Goal: Transaction & Acquisition: Purchase product/service

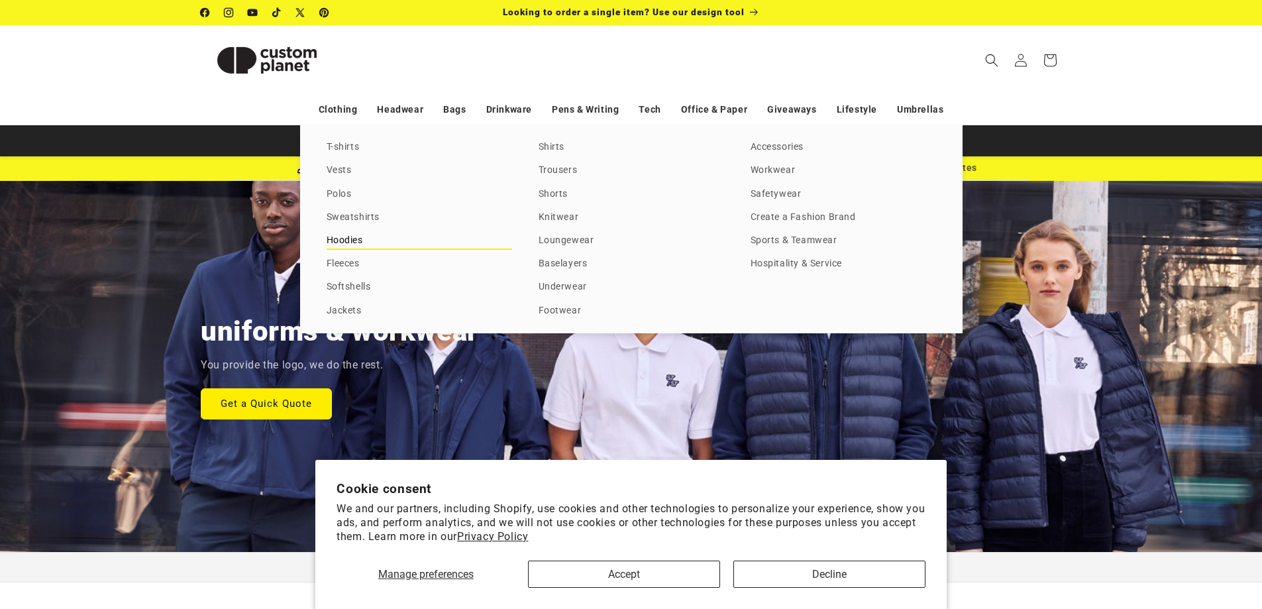
click at [354, 235] on link "Hoodies" at bounding box center [419, 241] width 185 height 18
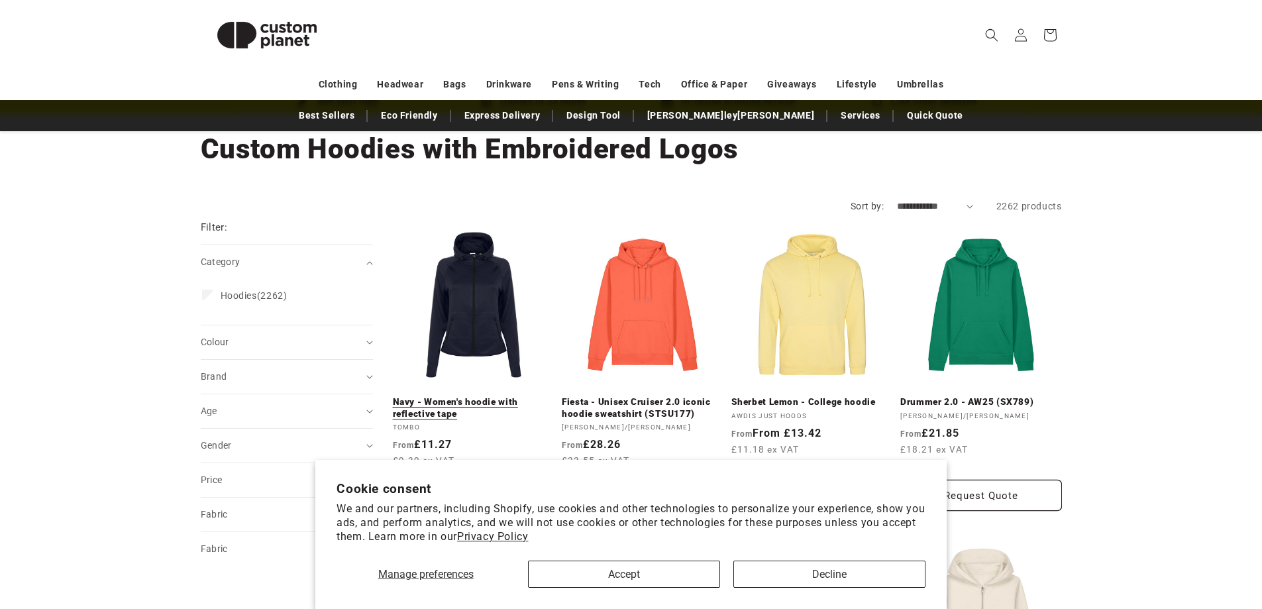
scroll to position [132, 0]
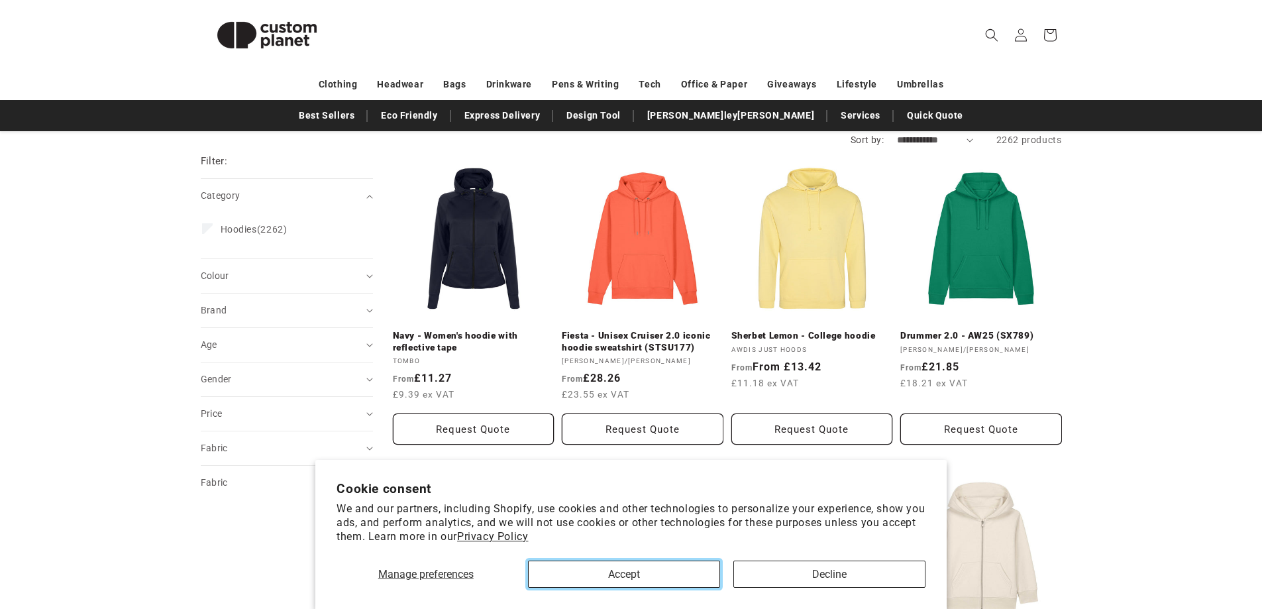
click at [688, 574] on button "Accept" at bounding box center [624, 573] width 192 height 27
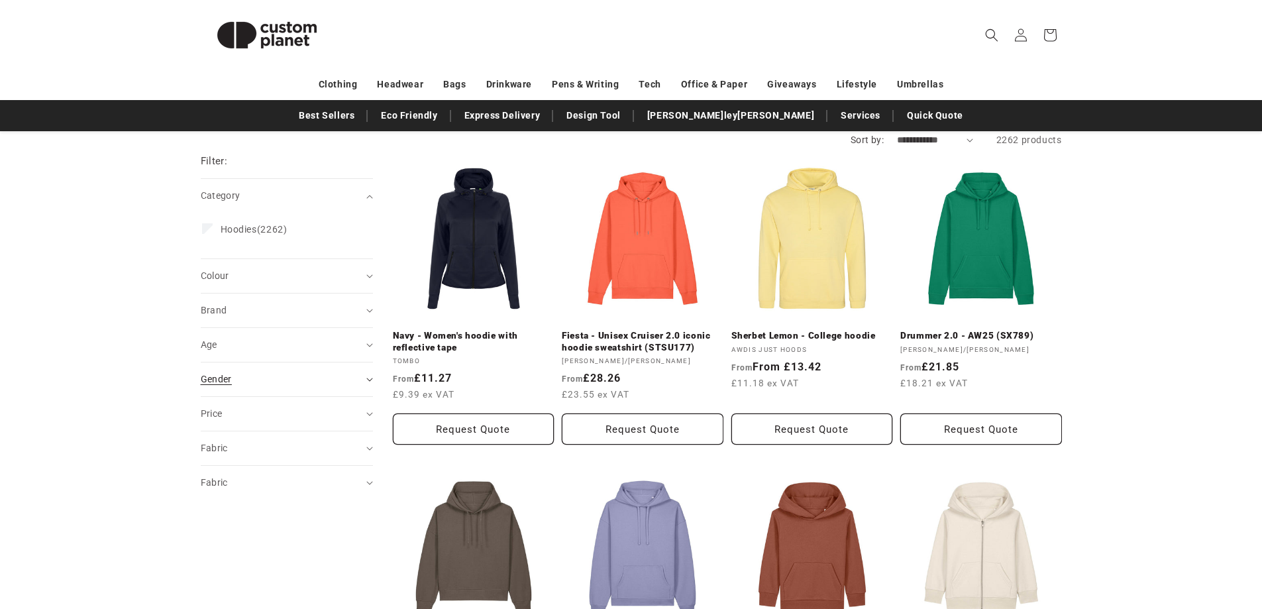
click at [221, 380] on span "Gender (0)" at bounding box center [216, 379] width 31 height 11
click at [215, 429] on label "Male (569) Male (569 products)" at bounding box center [283, 437] width 162 height 25
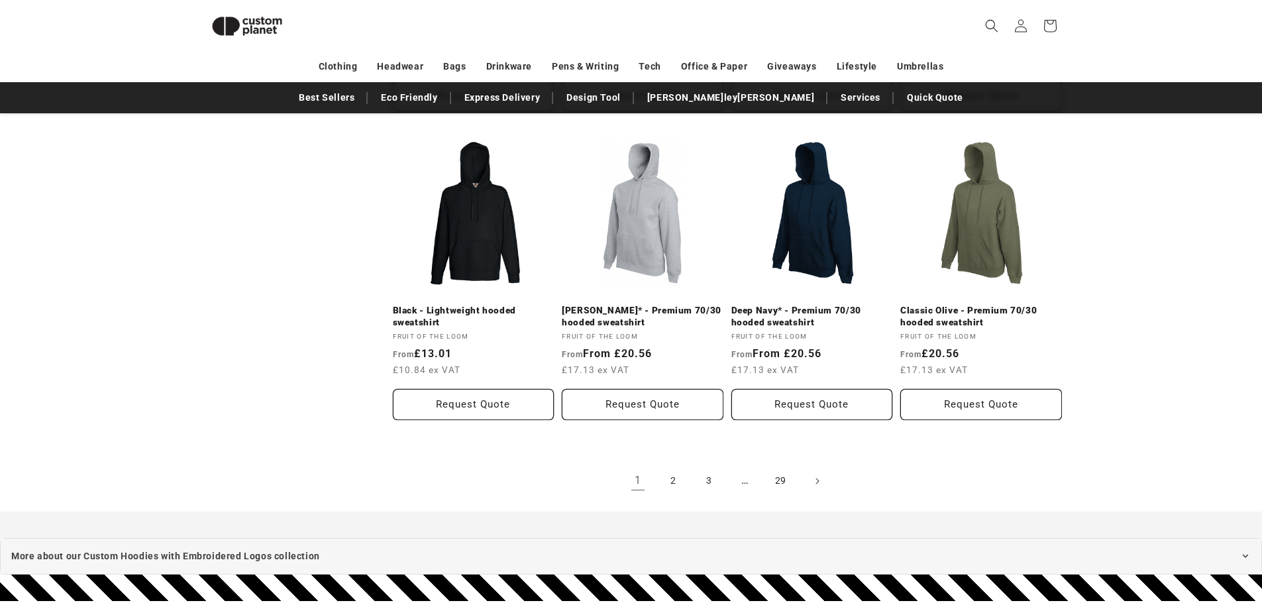
scroll to position [1440, 0]
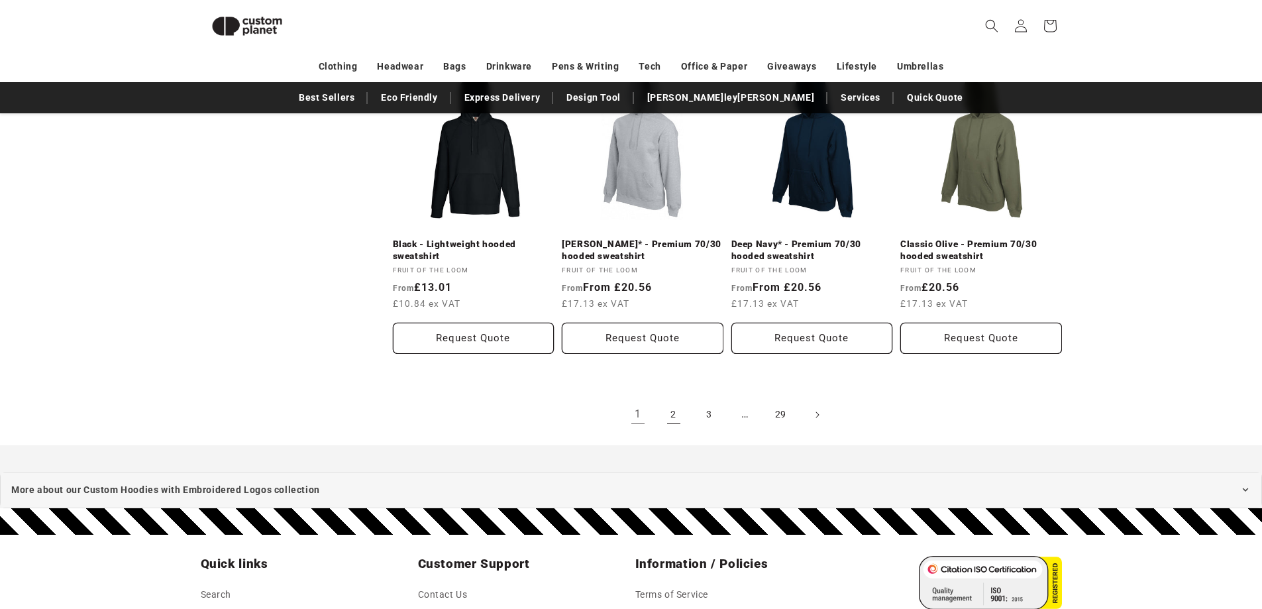
click at [674, 410] on link "2" at bounding box center [673, 414] width 29 height 29
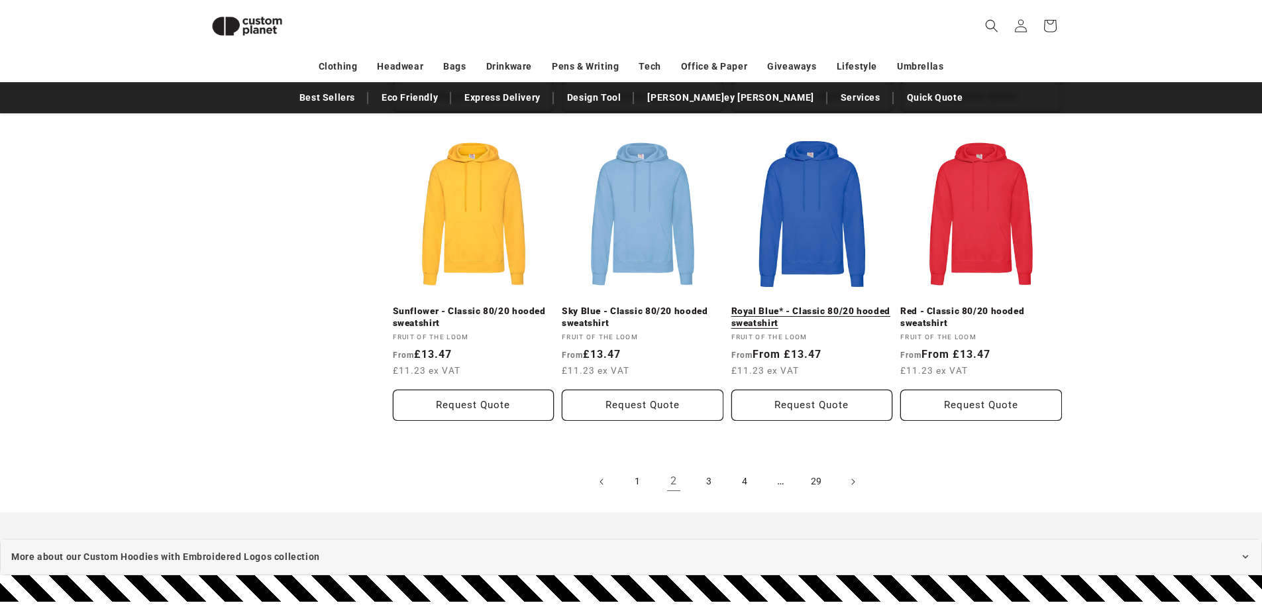
scroll to position [1373, 0]
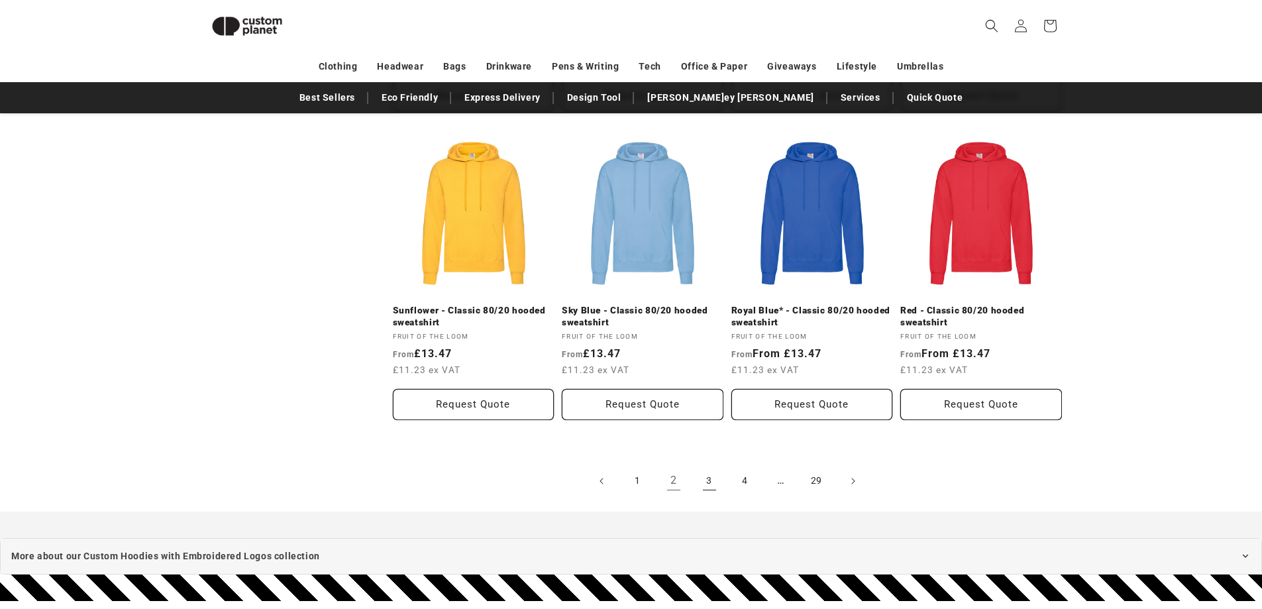
click at [704, 488] on link "3" at bounding box center [709, 480] width 29 height 29
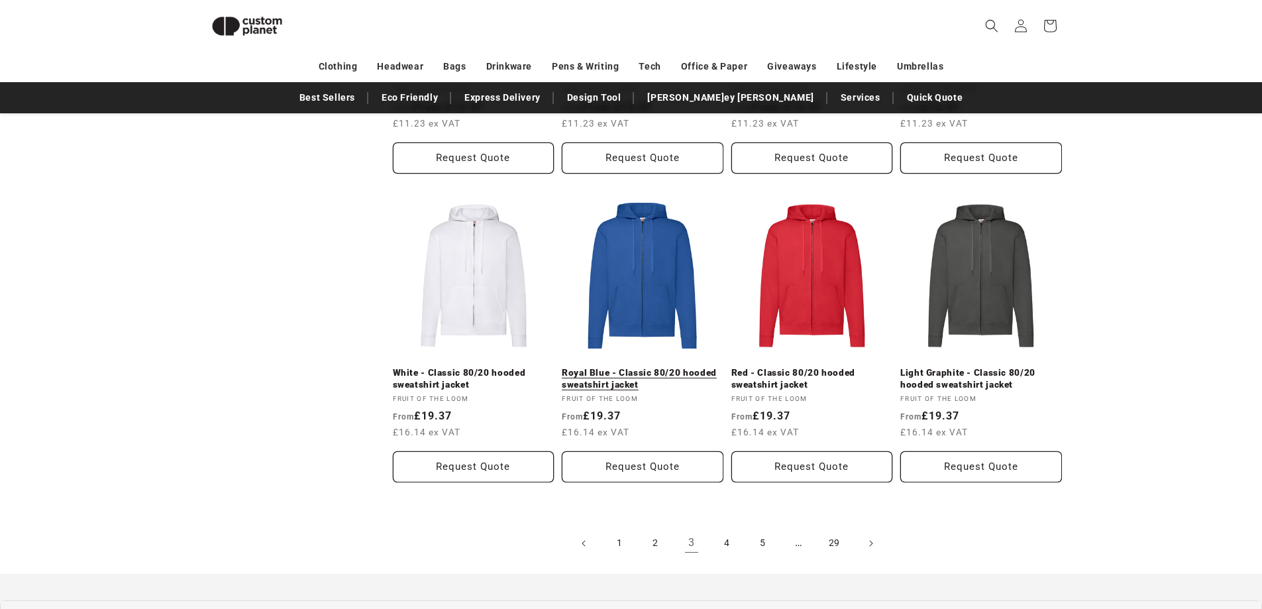
scroll to position [1506, 0]
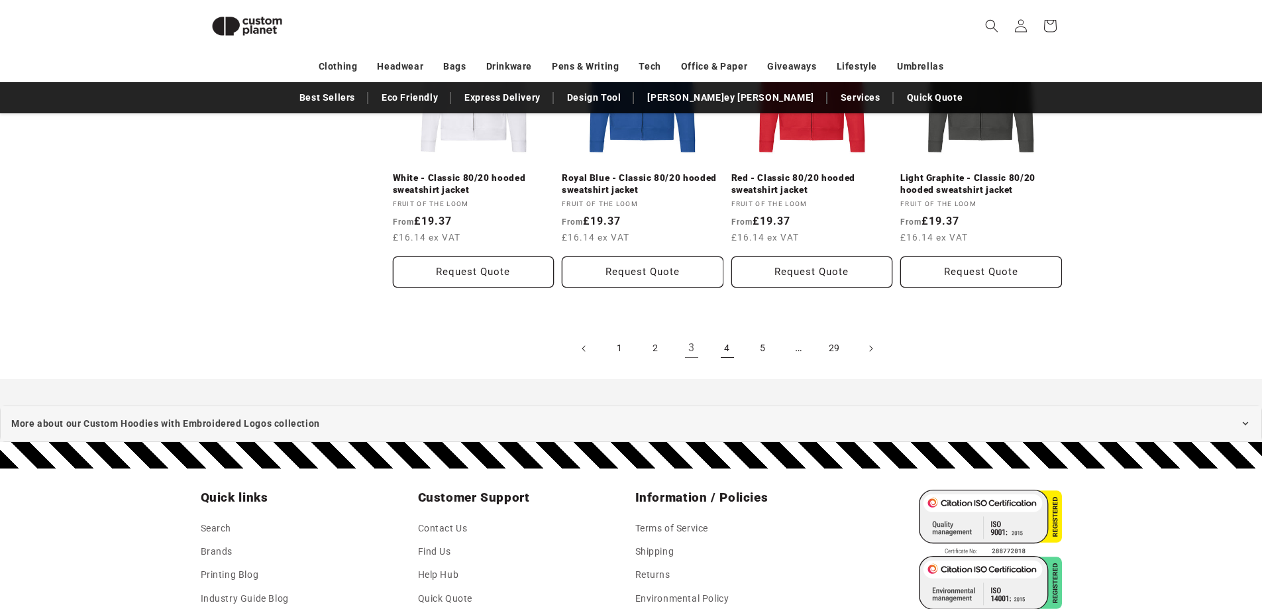
click at [737, 350] on link "4" at bounding box center [727, 348] width 29 height 29
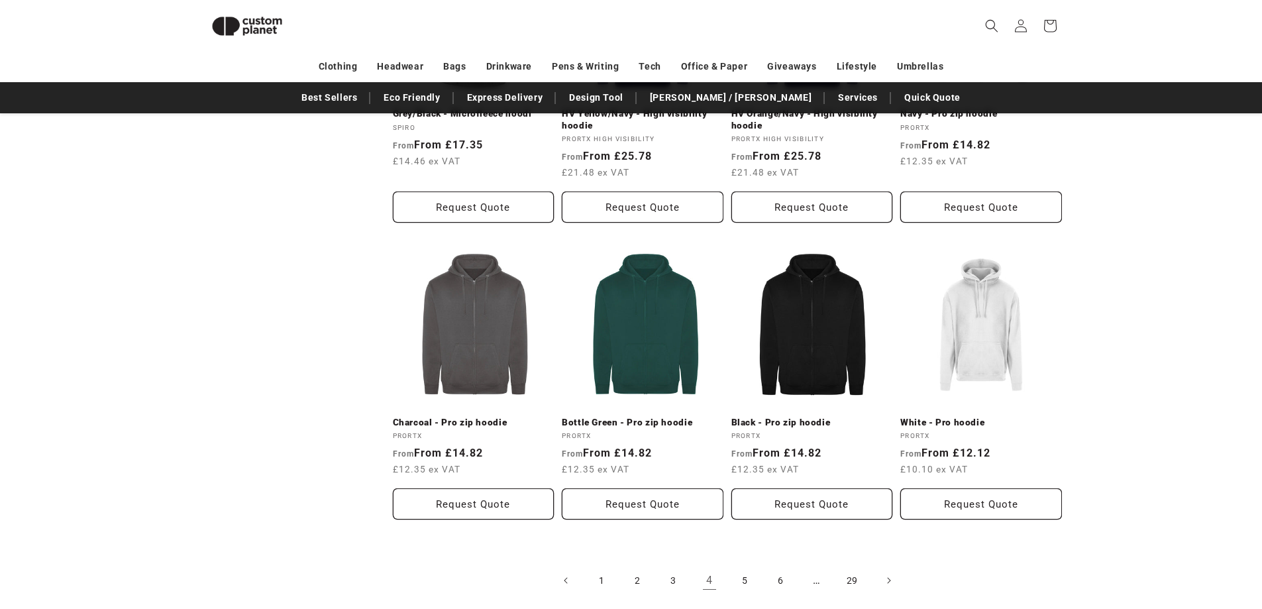
scroll to position [1373, 0]
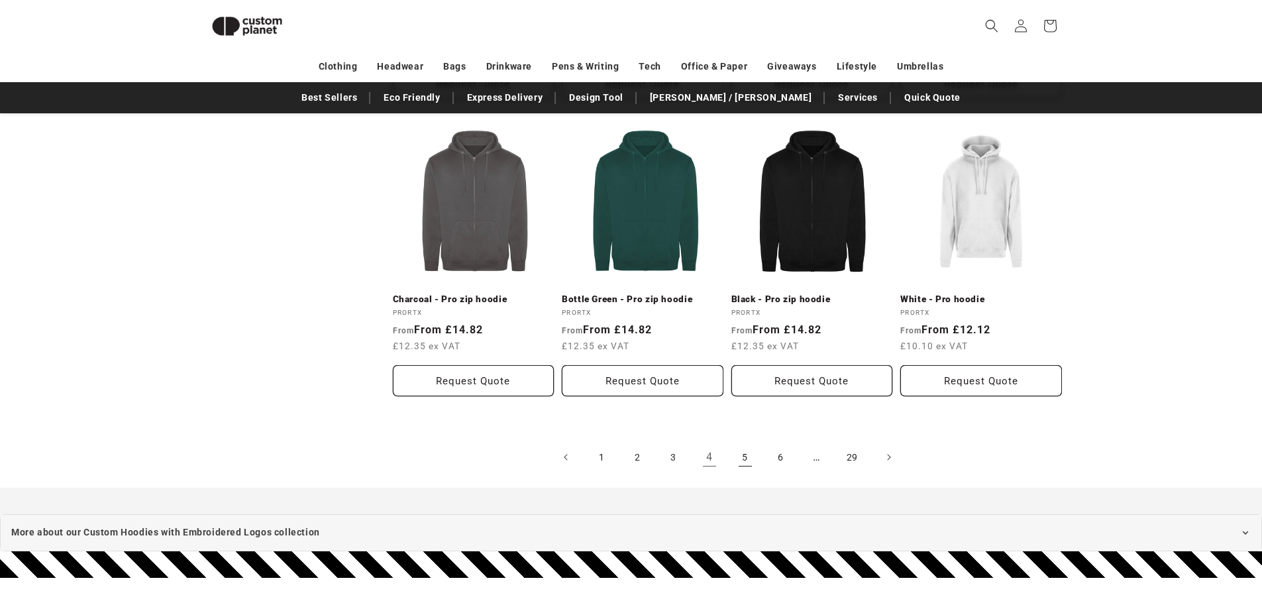
click at [731, 457] on link "5" at bounding box center [745, 457] width 29 height 29
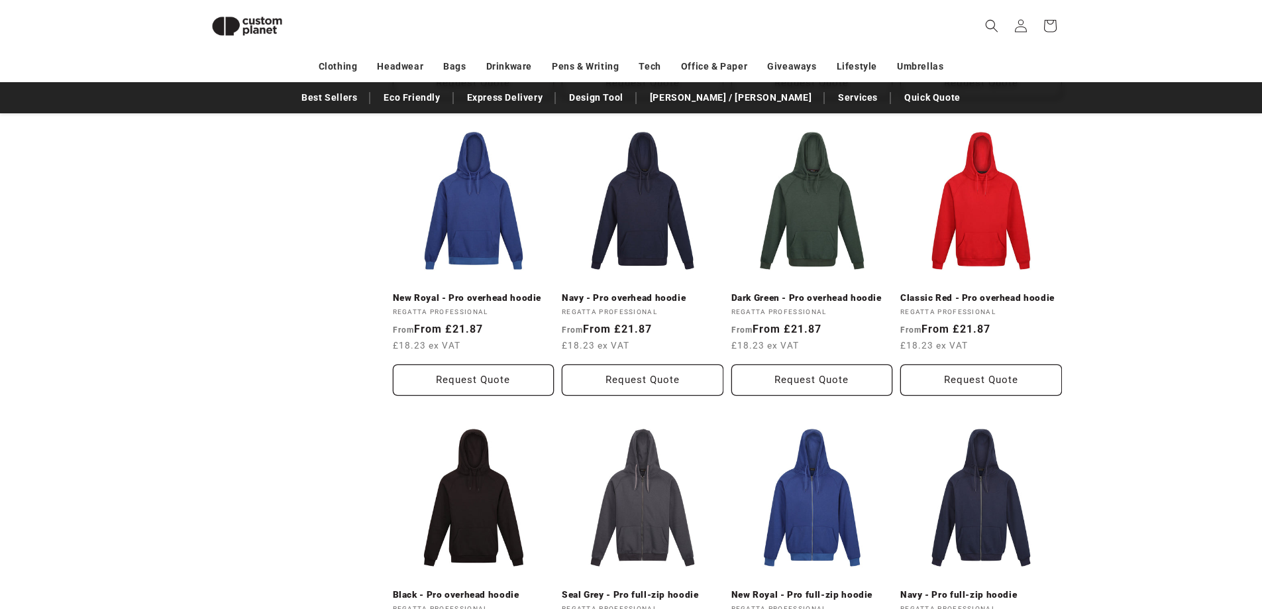
scroll to position [1308, 0]
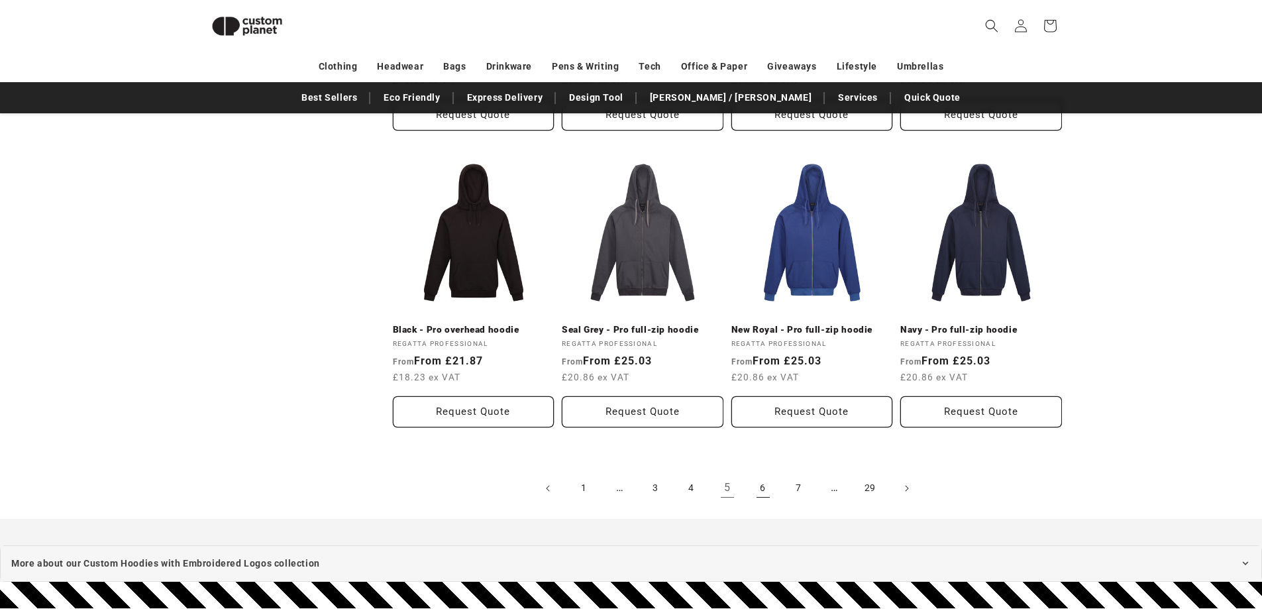
click at [754, 483] on link "6" at bounding box center [763, 488] width 29 height 29
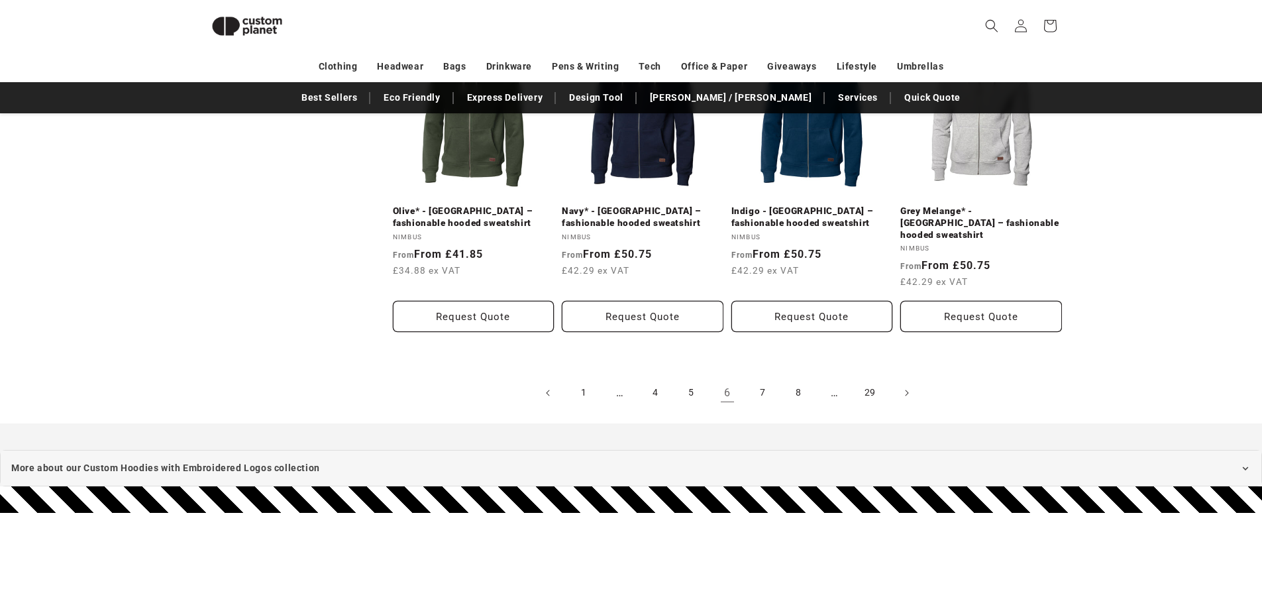
scroll to position [1506, 0]
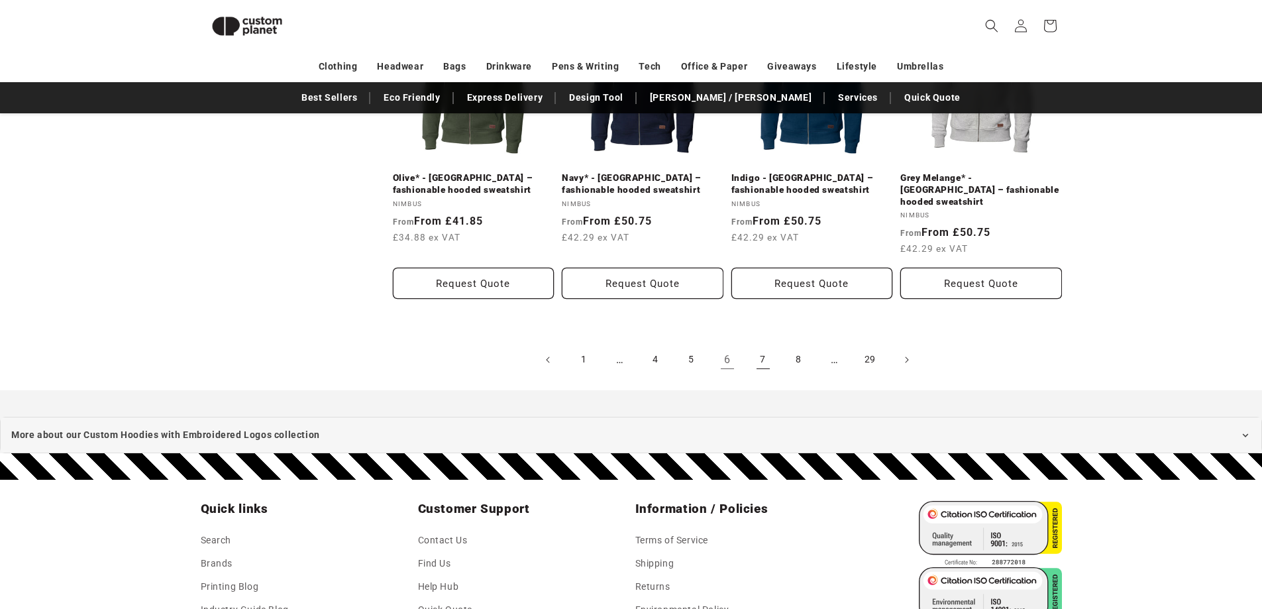
click at [757, 348] on link "7" at bounding box center [763, 359] width 29 height 29
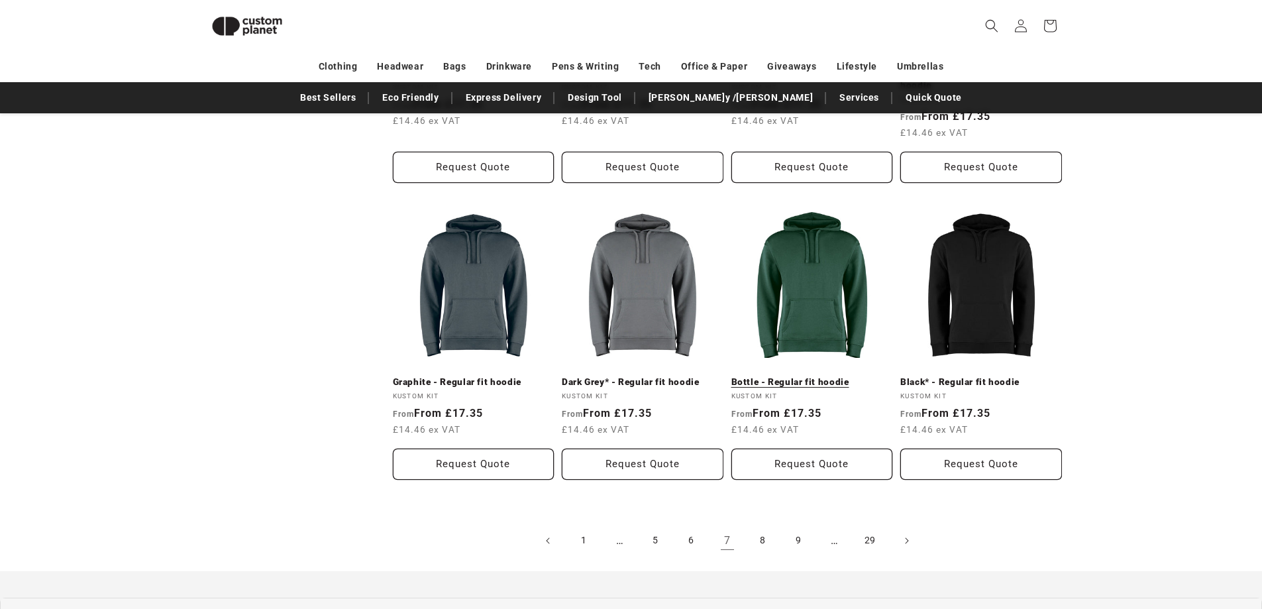
scroll to position [1307, 0]
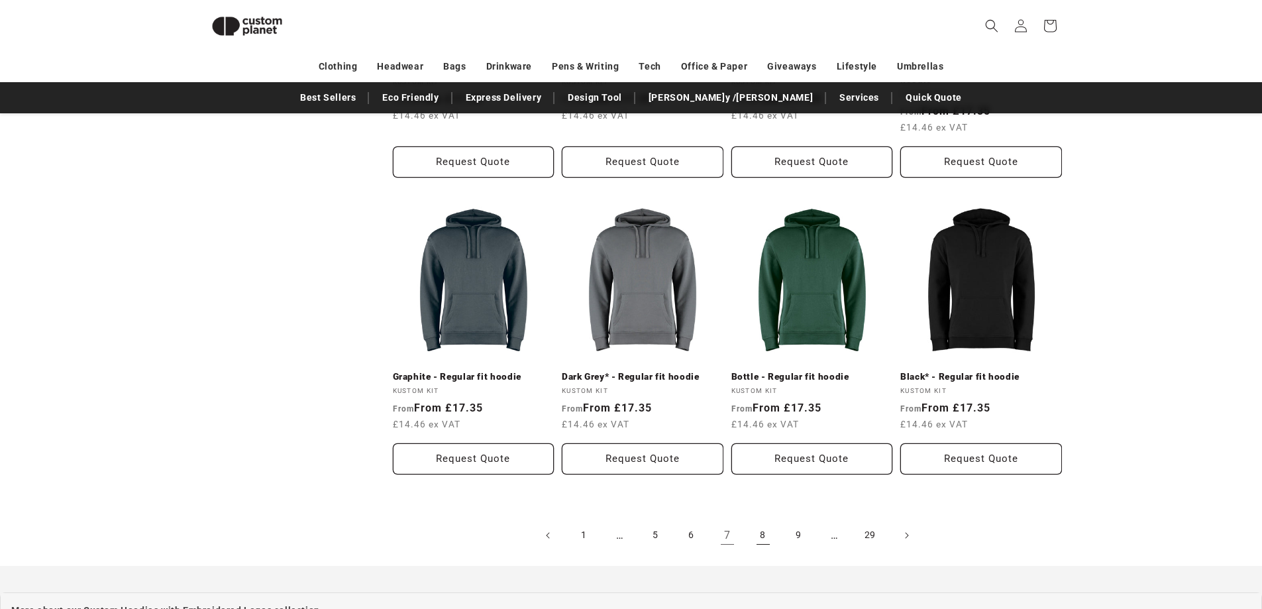
click at [766, 530] on link "8" at bounding box center [763, 535] width 29 height 29
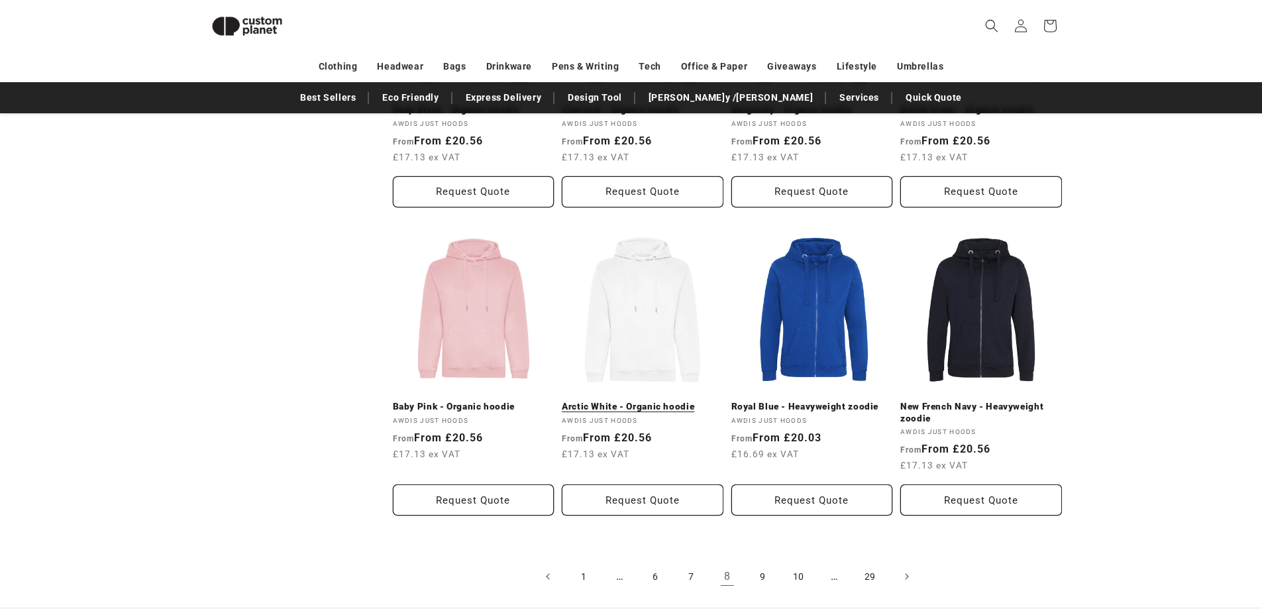
scroll to position [1307, 0]
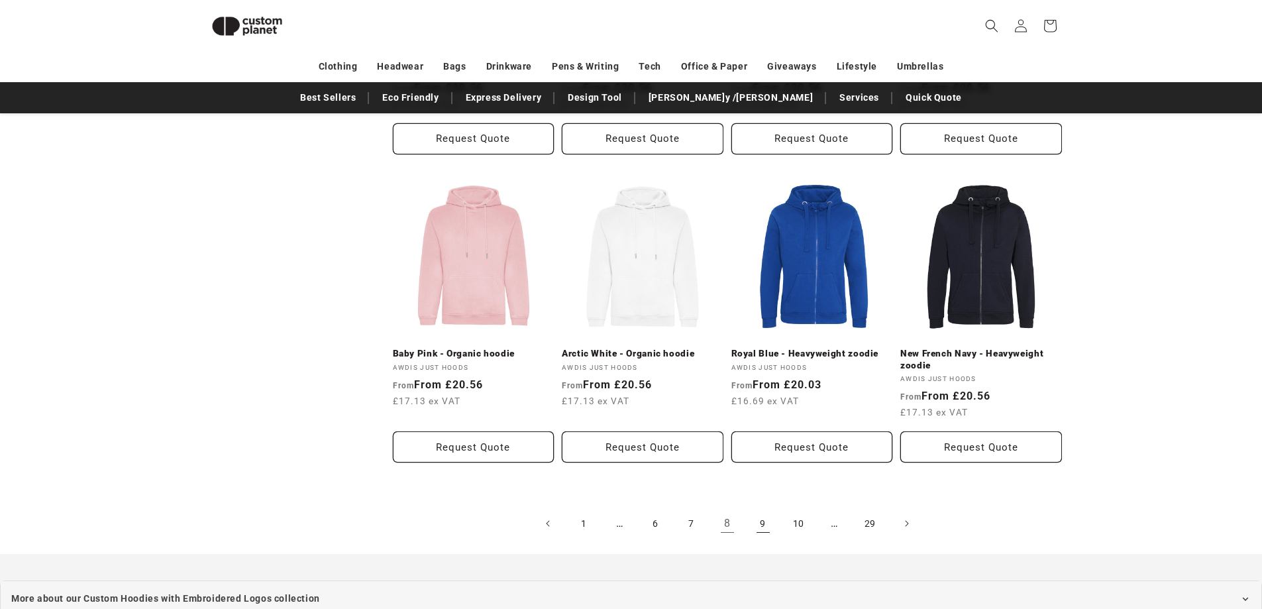
click at [753, 522] on link "9" at bounding box center [763, 523] width 29 height 29
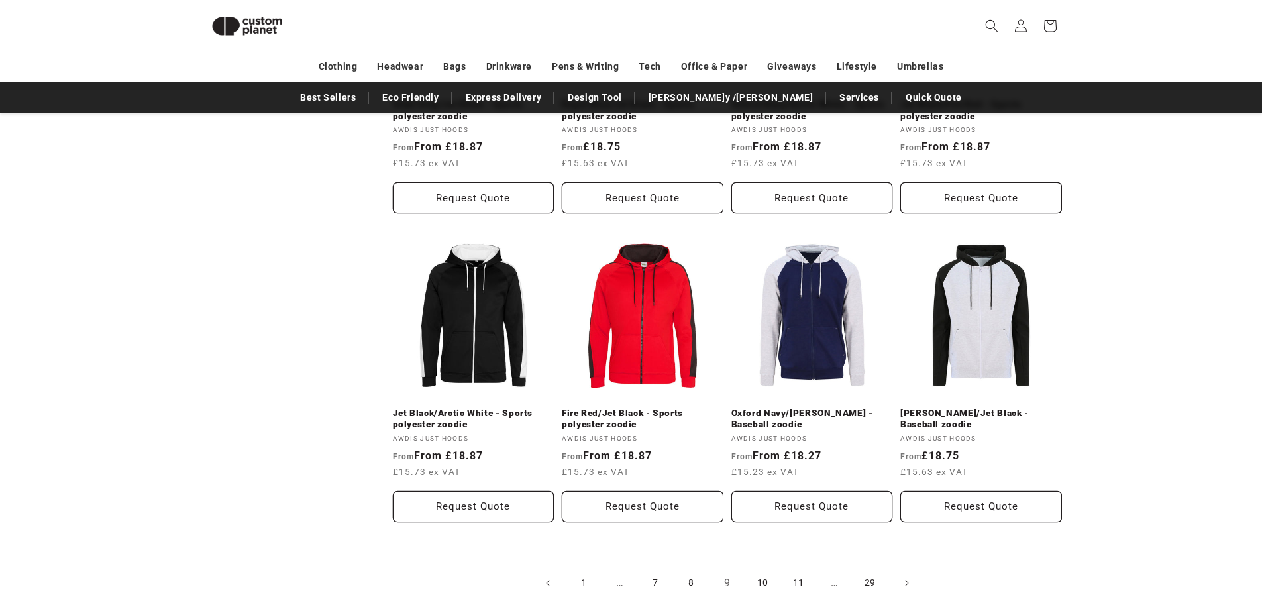
scroll to position [1440, 0]
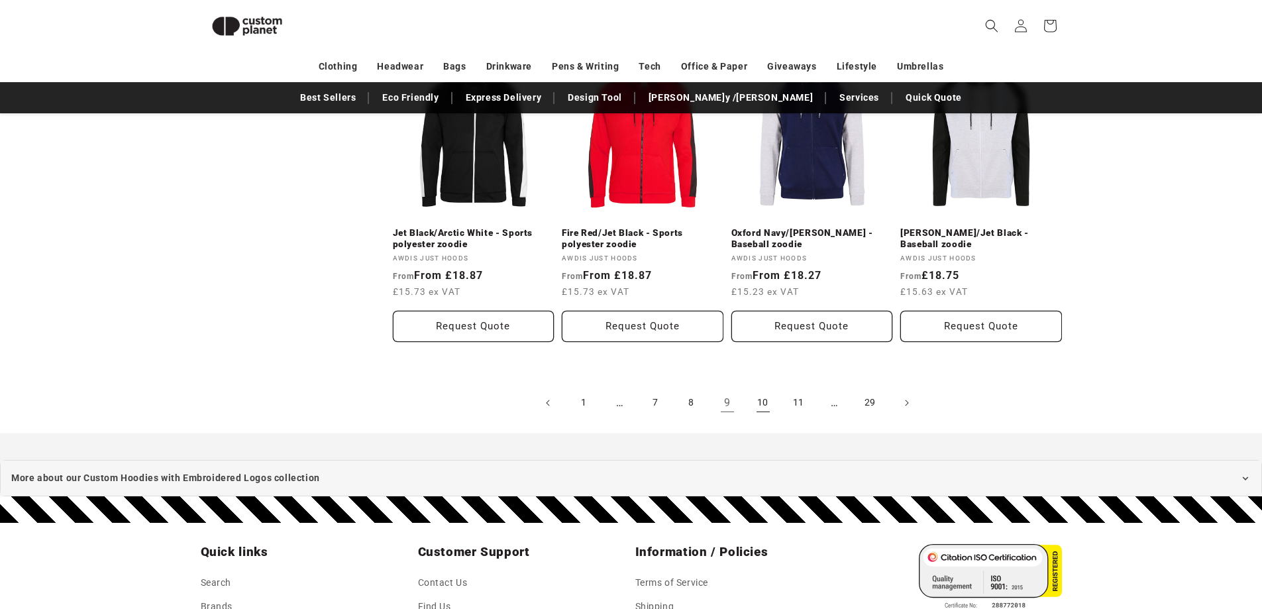
click at [758, 395] on link "10" at bounding box center [763, 402] width 29 height 29
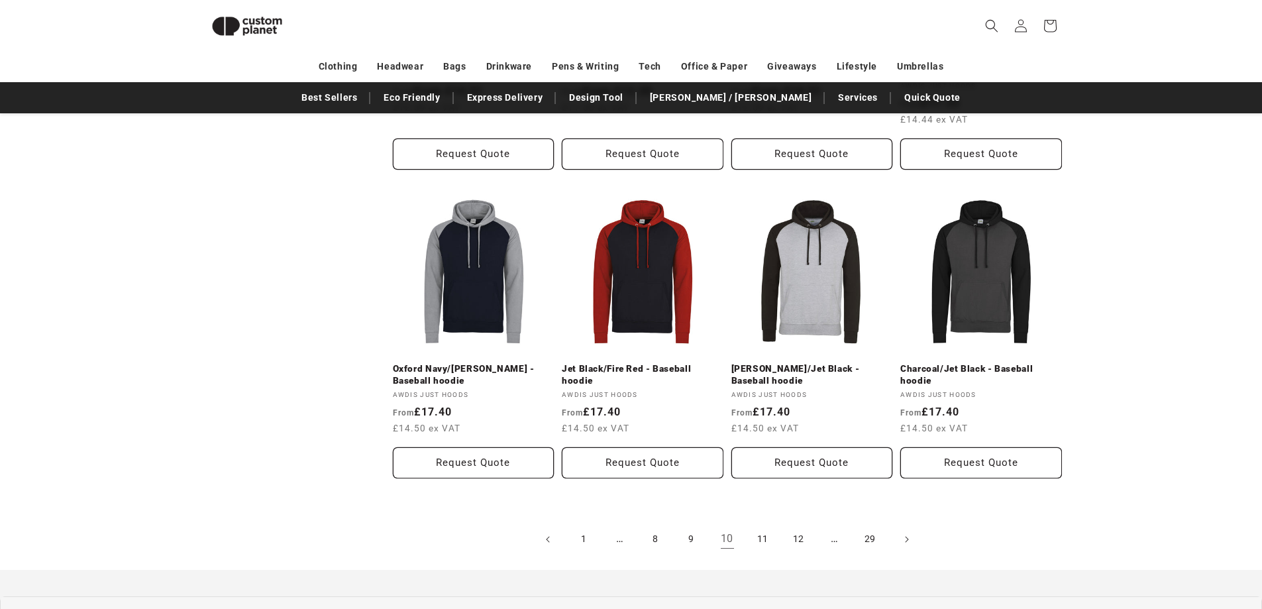
scroll to position [1504, 0]
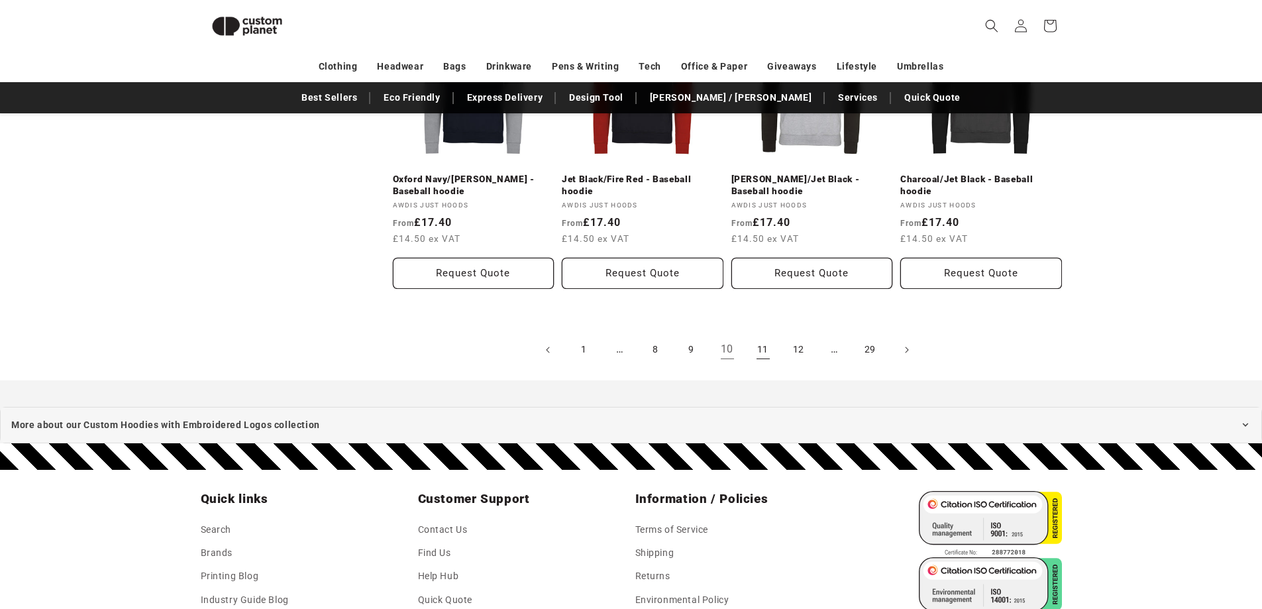
click at [762, 335] on link "11" at bounding box center [763, 349] width 29 height 29
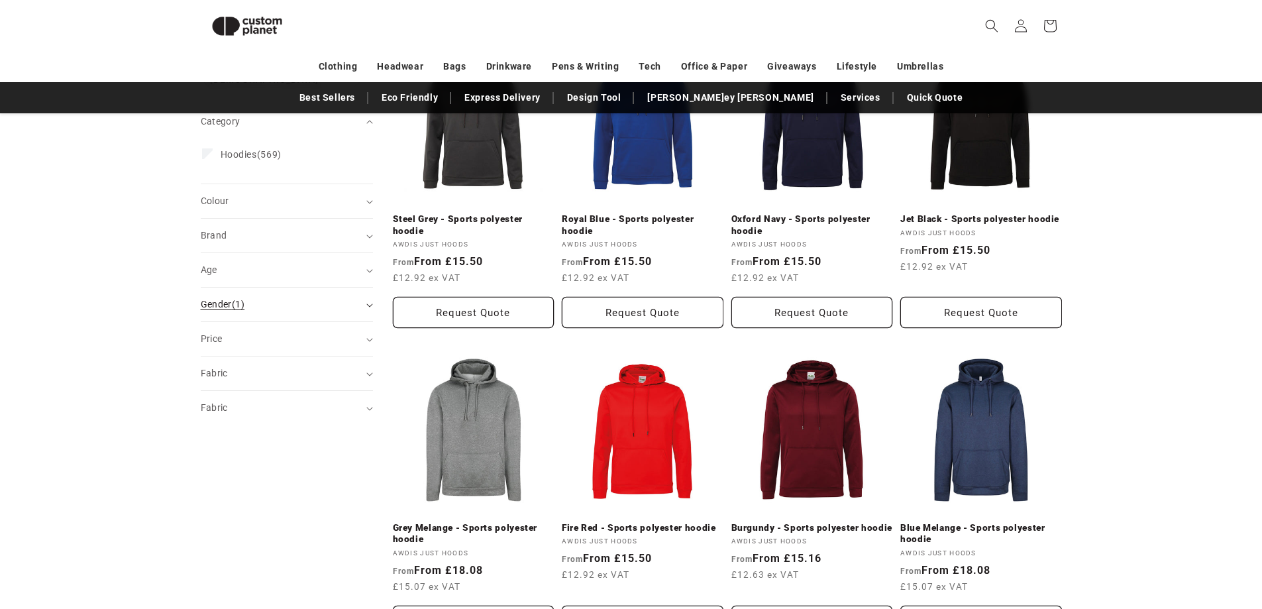
scroll to position [248, 0]
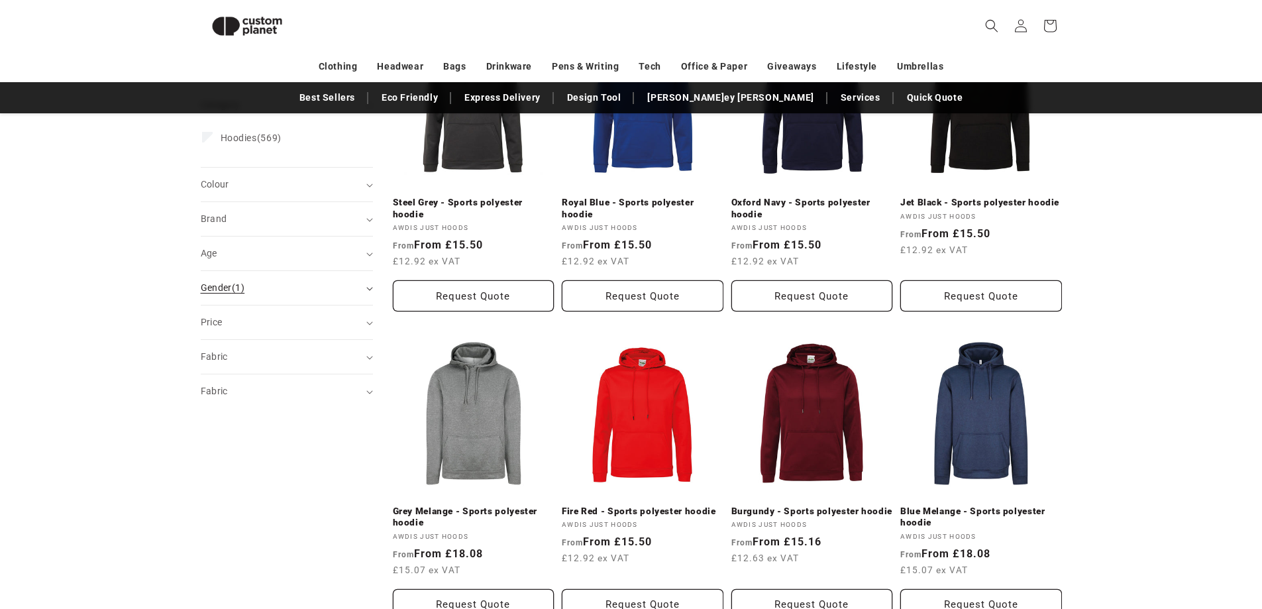
click at [309, 384] on div "Fabric (0)" at bounding box center [281, 391] width 161 height 14
click at [321, 358] on summary "Fabric (0)" at bounding box center [287, 357] width 172 height 34
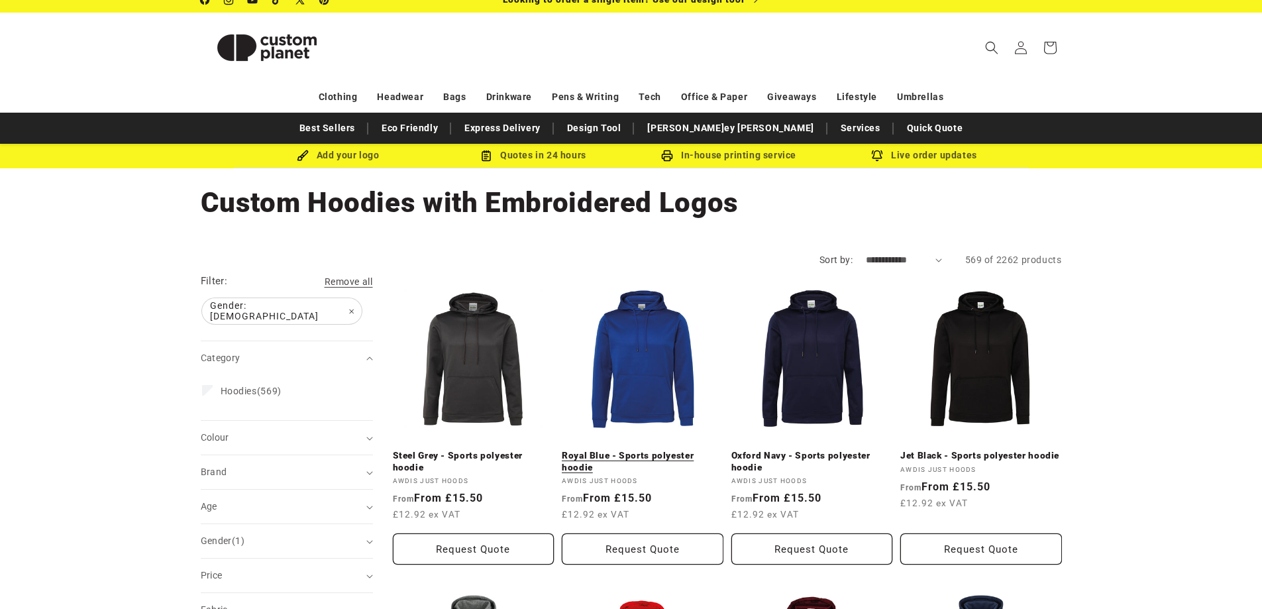
scroll to position [0, 0]
